Goal: Use online tool/utility: Use online tool/utility

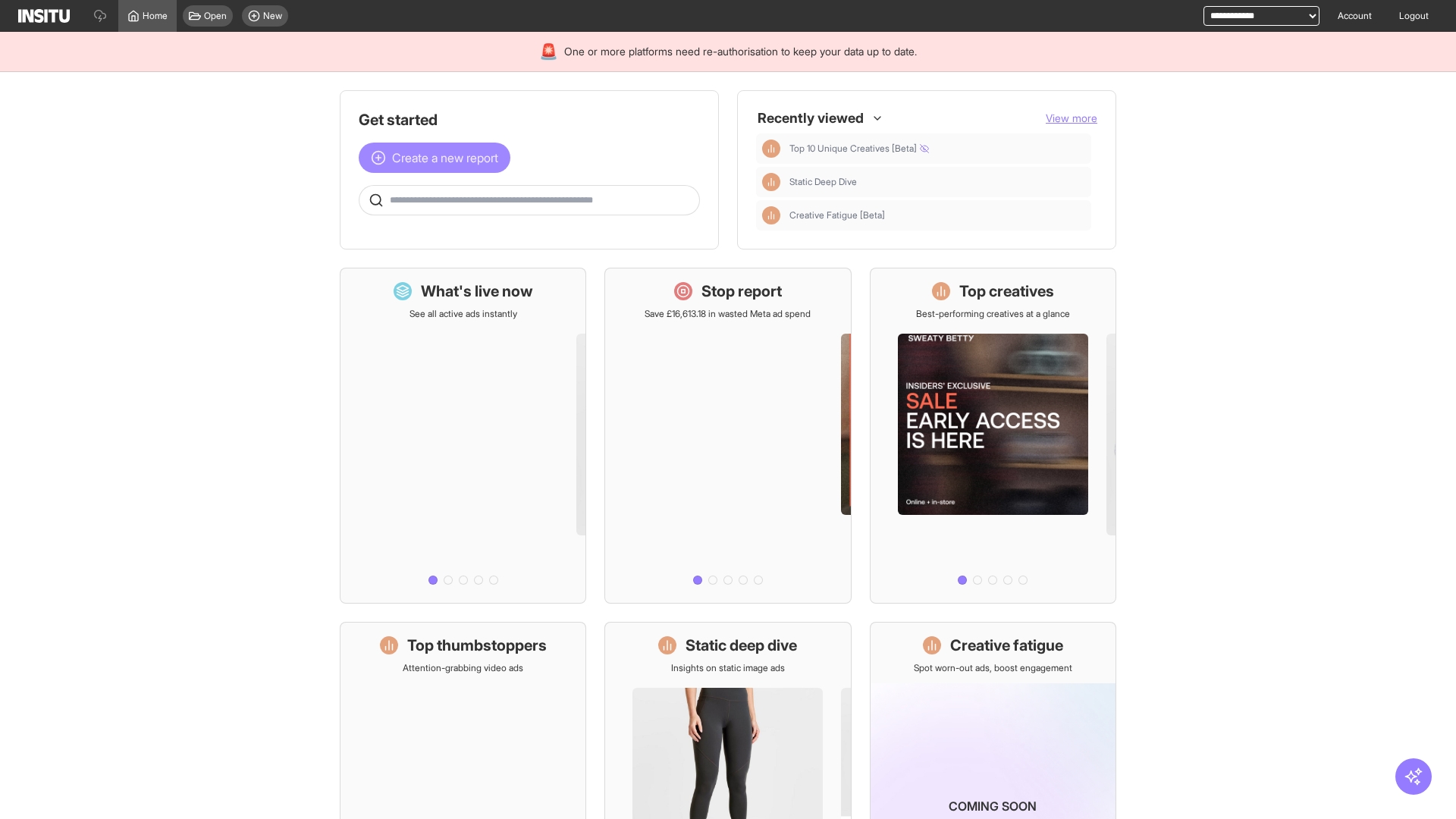
click at [438, 158] on span "Create a new report" at bounding box center [445, 157] width 106 height 19
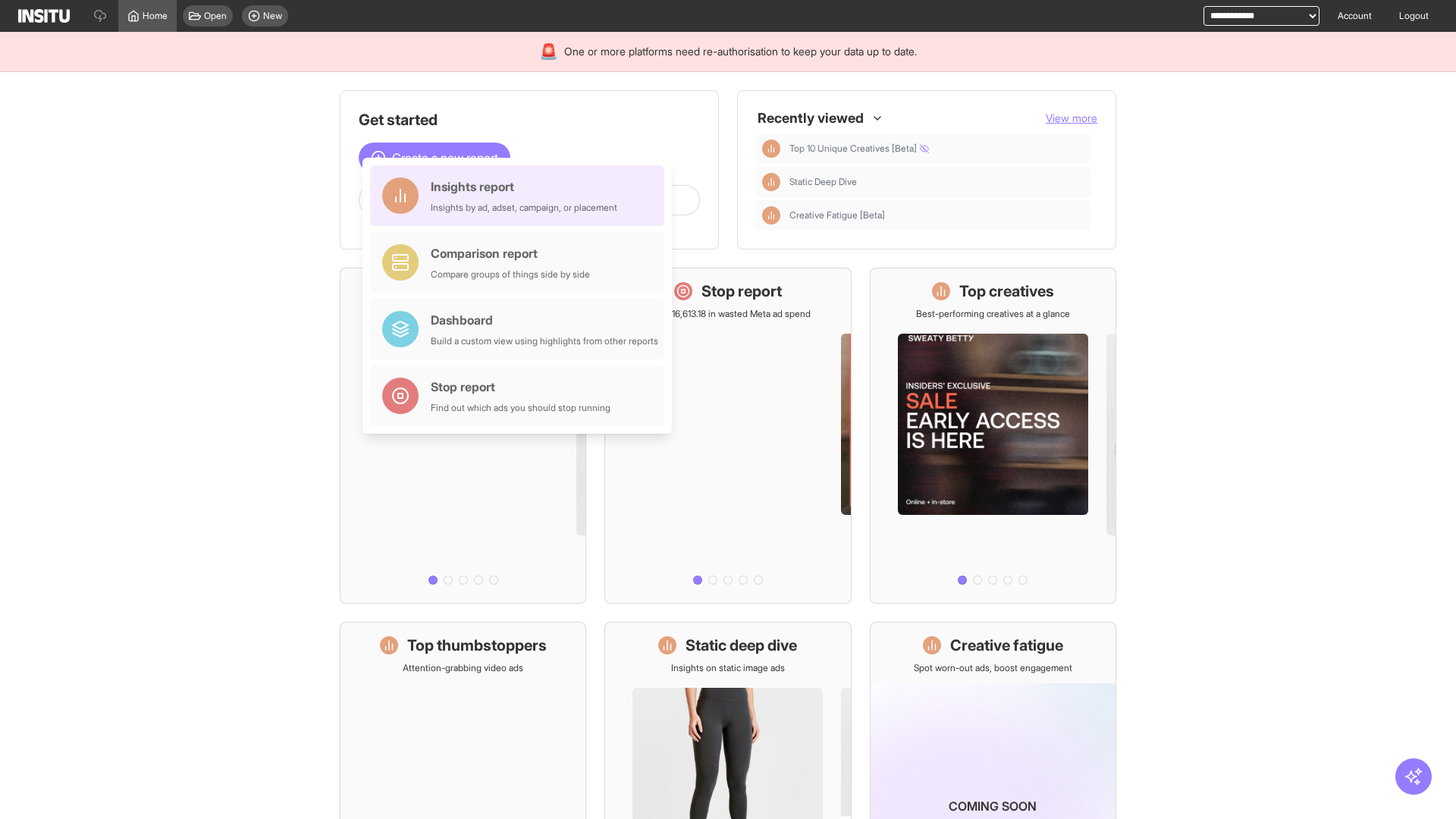
click at [521, 196] on div "Insights report Insights by ad, adset, campaign, or placement" at bounding box center [524, 195] width 186 height 36
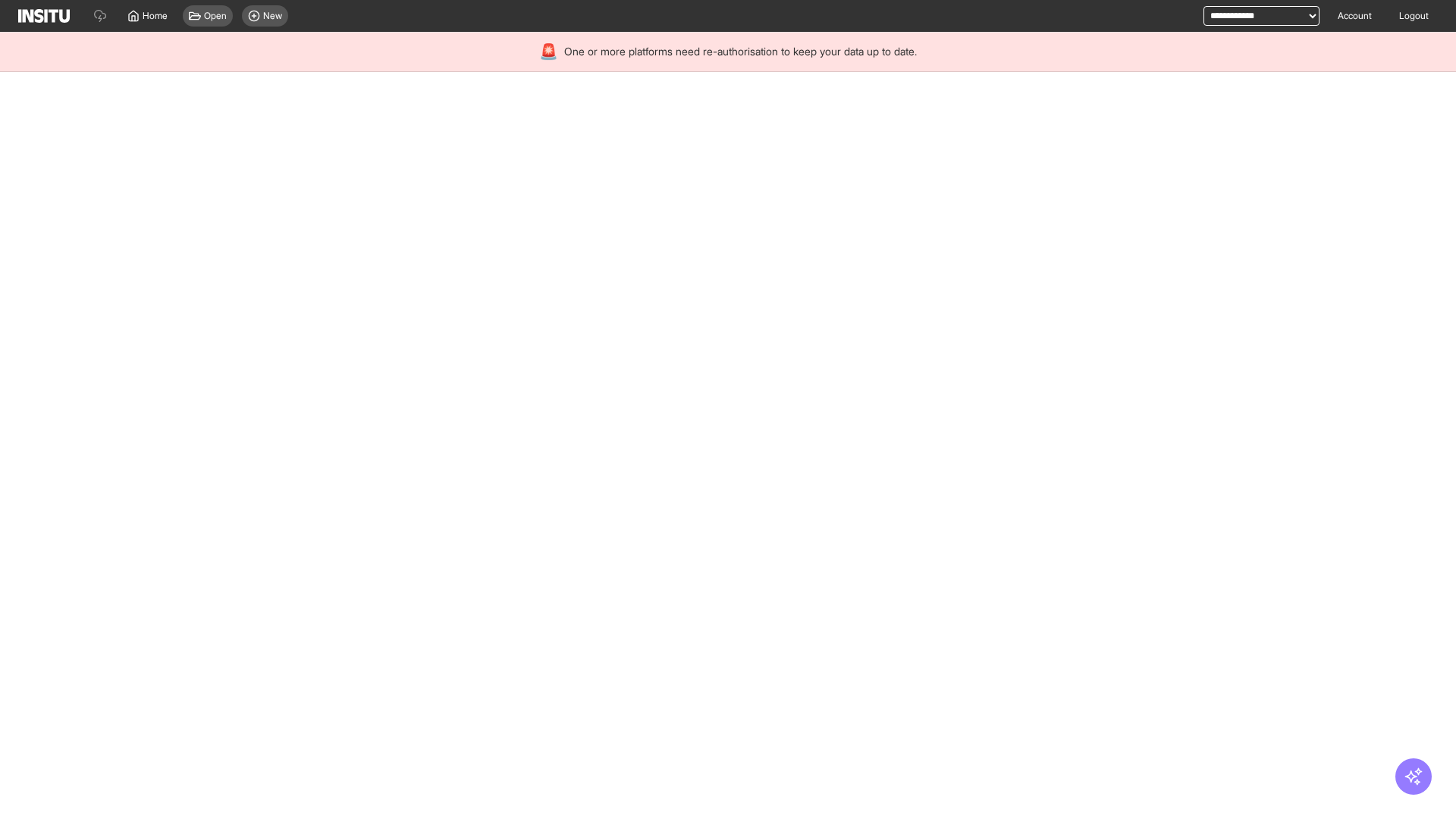
select select "**"
